Goal: Task Accomplishment & Management: Manage account settings

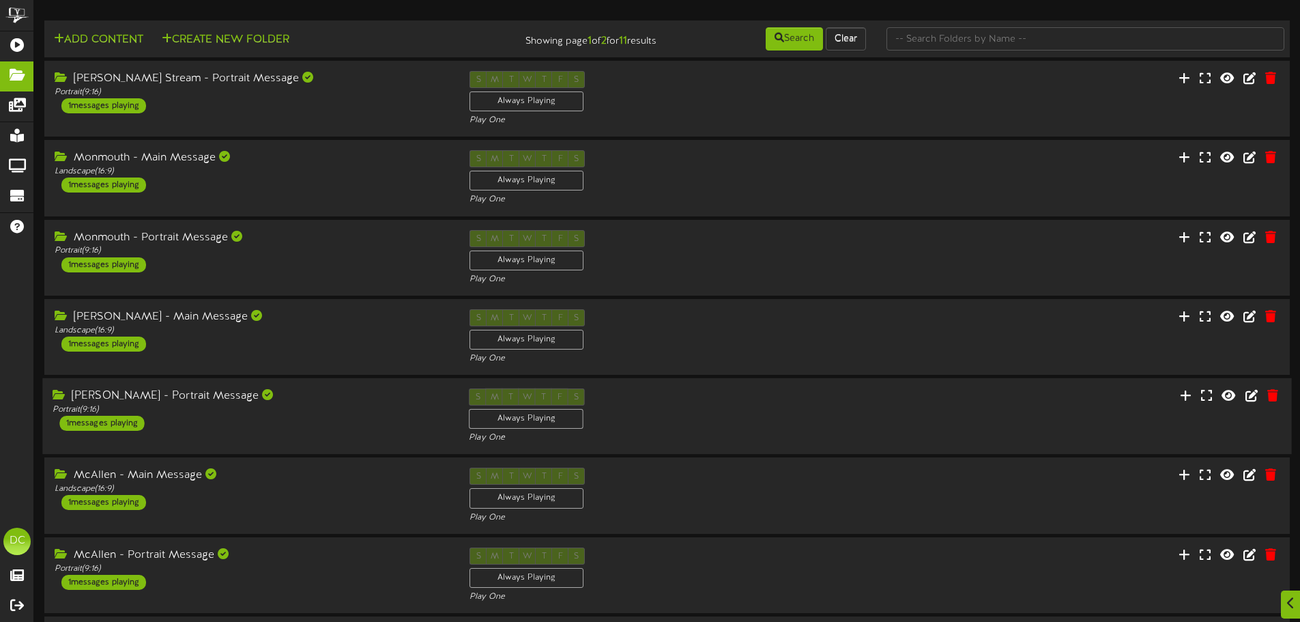
scroll to position [285, 0]
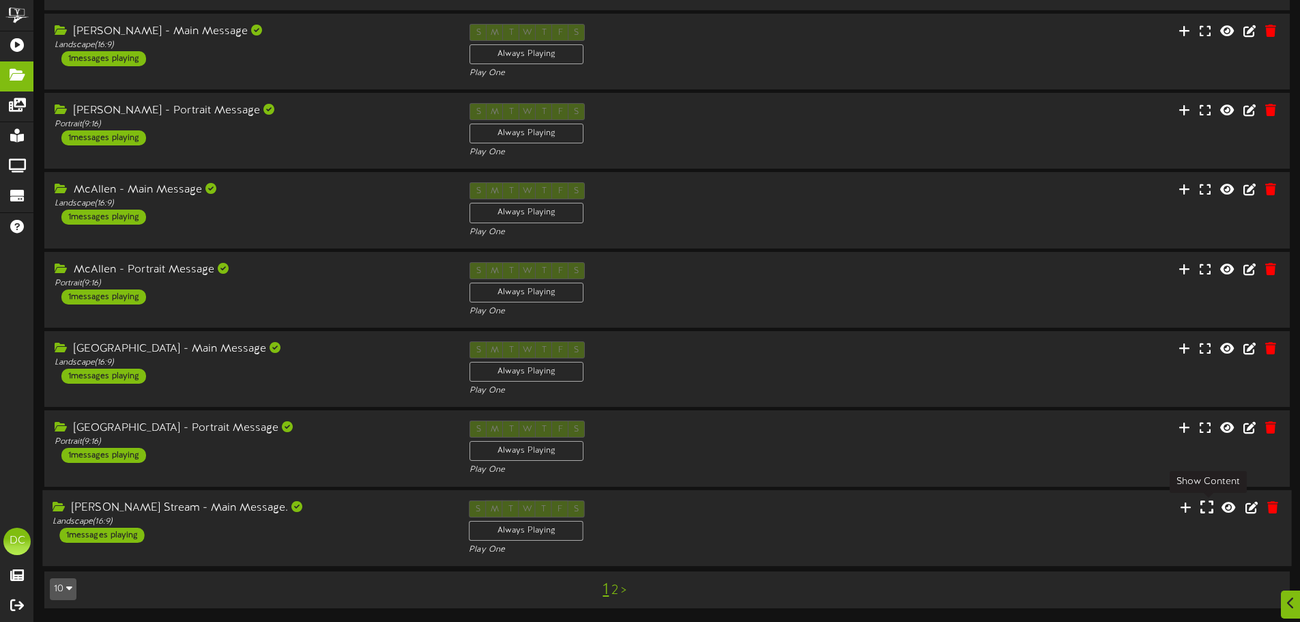
click at [1204, 507] on icon at bounding box center [1207, 506] width 13 height 15
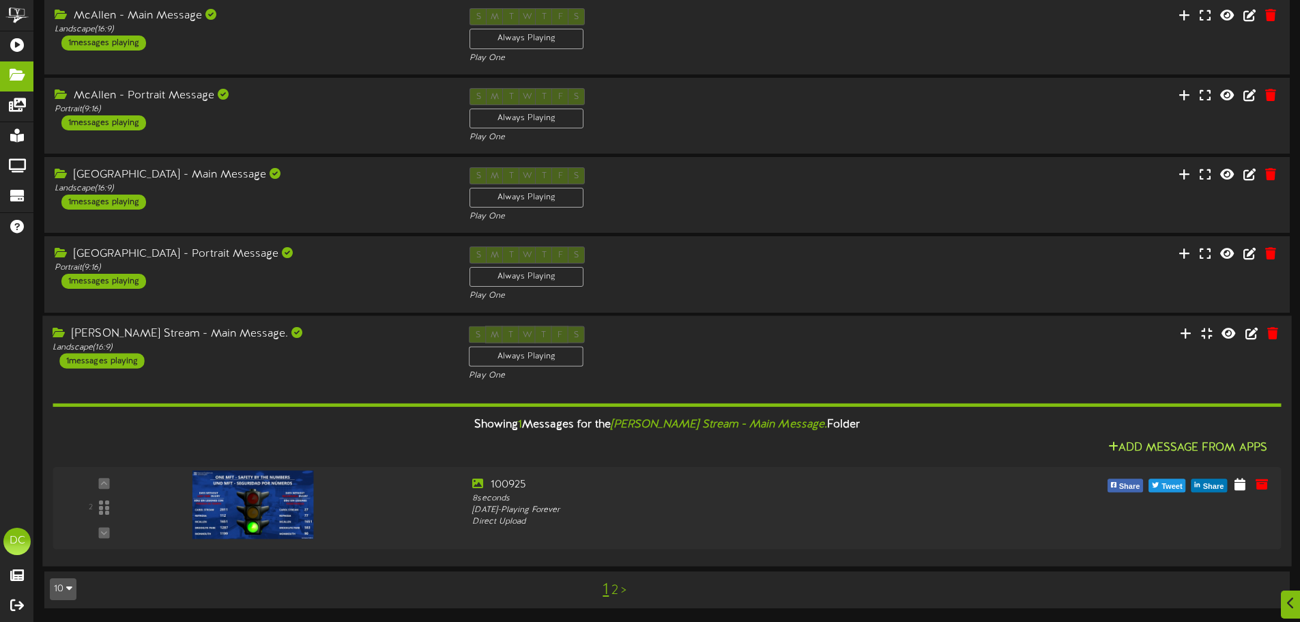
scroll to position [459, 0]
click at [1241, 481] on icon at bounding box center [1246, 483] width 13 height 15
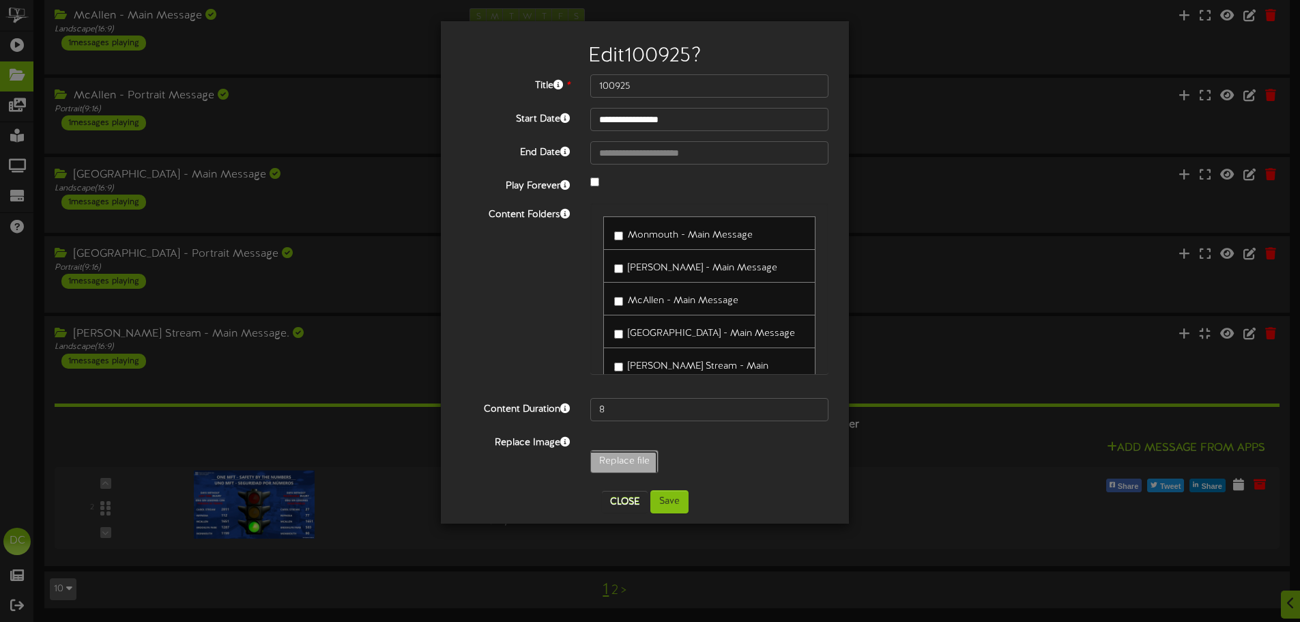
type input "**********"
type input "101325"
click at [679, 502] on button "Save" at bounding box center [670, 501] width 38 height 23
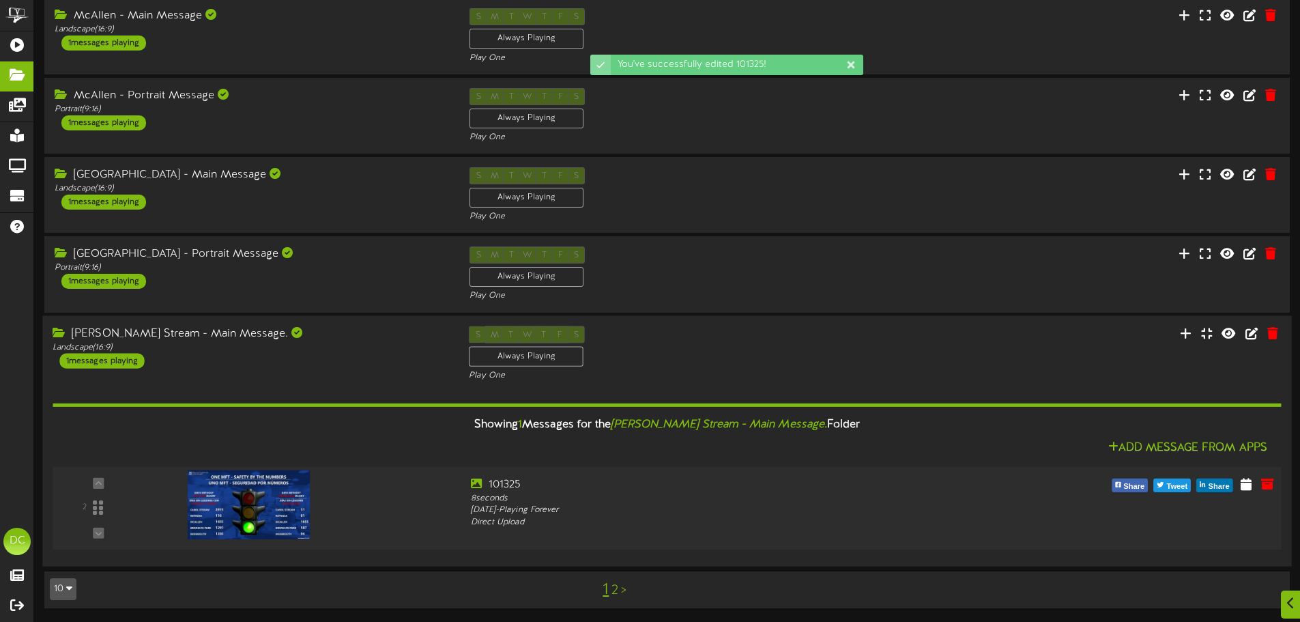
click at [302, 503] on div at bounding box center [247, 490] width 159 height 69
